Goal: Transaction & Acquisition: Purchase product/service

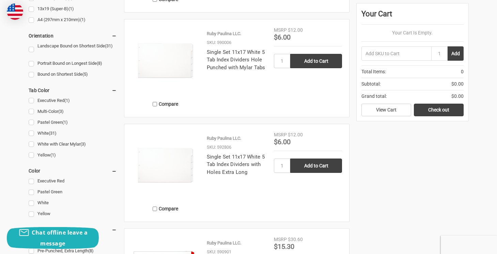
scroll to position [347, 0]
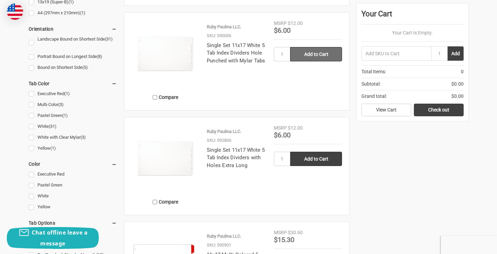
click at [308, 56] on input "Add to Cart" at bounding box center [316, 54] width 52 height 14
type input "Add to Cart"
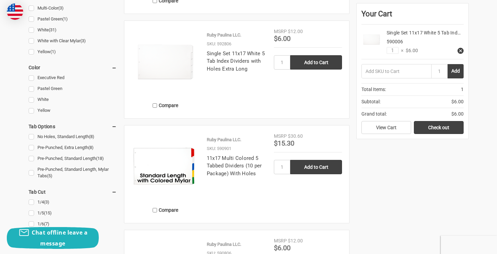
scroll to position [505, 0]
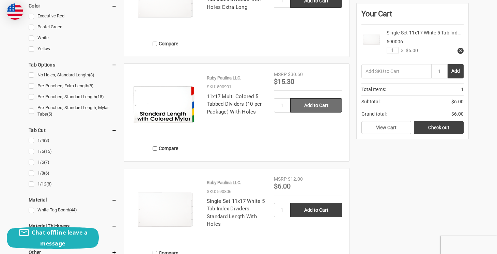
click at [299, 104] on input "Add to Cart" at bounding box center [316, 105] width 52 height 14
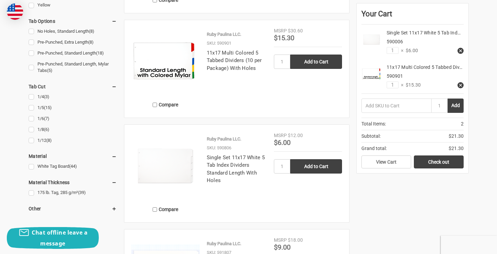
scroll to position [549, 0]
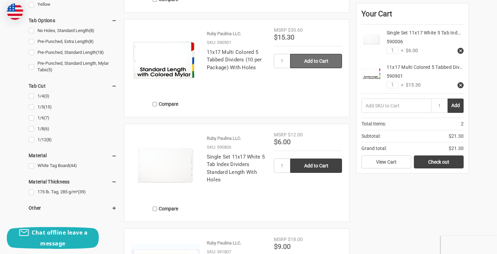
click at [317, 63] on input "Add to Cart" at bounding box center [316, 61] width 52 height 14
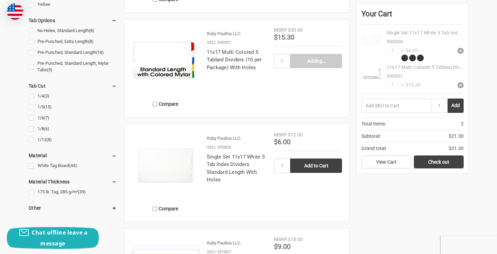
type input "Add to Cart"
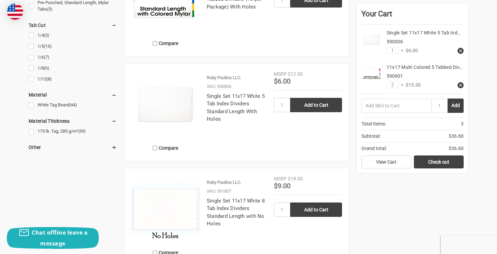
scroll to position [610, 0]
click at [314, 103] on input "Add to Cart" at bounding box center [316, 104] width 52 height 14
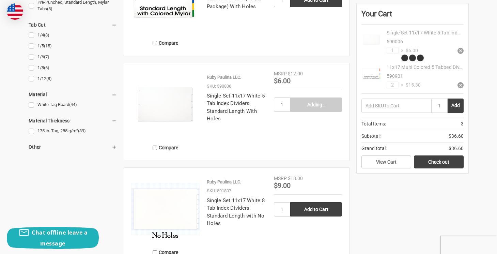
type input "Add to Cart"
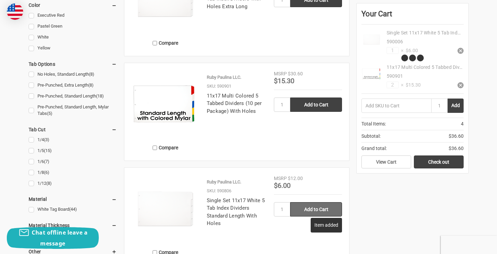
scroll to position [429, 0]
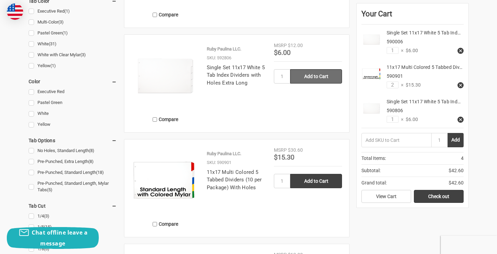
click at [340, 74] on input "Add to Cart" at bounding box center [316, 76] width 52 height 14
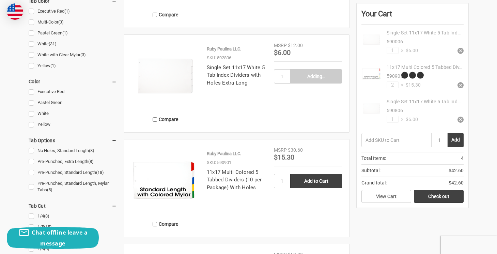
type input "Add to Cart"
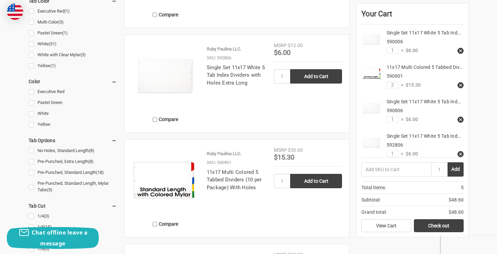
scroll to position [5, 0]
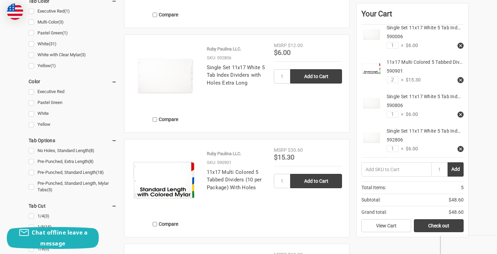
click at [461, 148] on use at bounding box center [460, 148] width 3 height 3
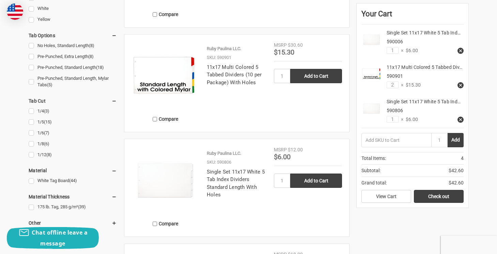
scroll to position [536, 0]
